Goal: Information Seeking & Learning: Learn about a topic

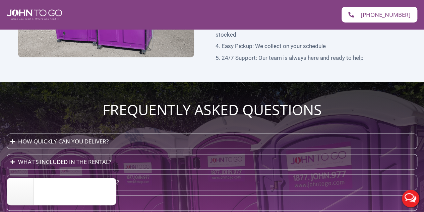
click at [116, 154] on summary "What’s included in the rental?" at bounding box center [212, 161] width 411 height 15
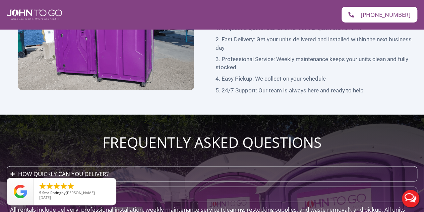
scroll to position [1869, 0]
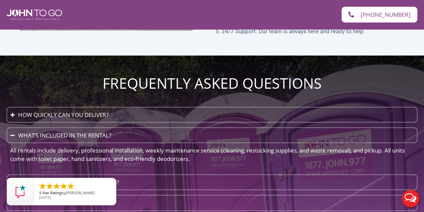
click at [132, 194] on summary "How often are units serviced?" at bounding box center [212, 201] width 411 height 15
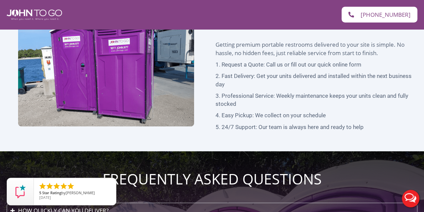
scroll to position [1861, 0]
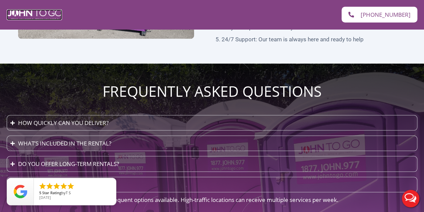
click at [35, 12] on img at bounding box center [34, 14] width 55 height 11
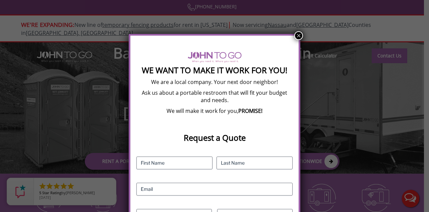
click at [297, 33] on button "×" at bounding box center [298, 35] width 9 height 9
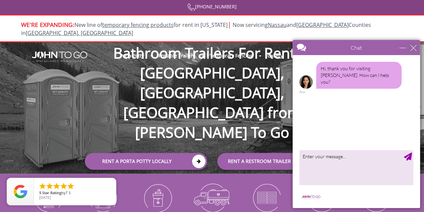
click at [414, 47] on div "close" at bounding box center [413, 47] width 7 height 7
